Goal: Transaction & Acquisition: Purchase product/service

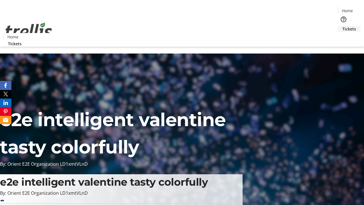
click at [343, 26] on span "Tickets" at bounding box center [350, 29] width 14 height 6
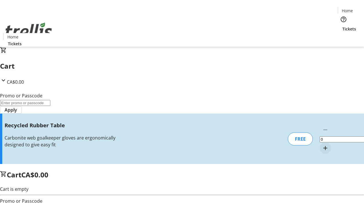
click at [322, 145] on mat-icon "Increment by one" at bounding box center [325, 148] width 7 height 7
type input "1"
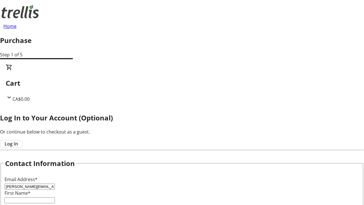
type input "[PERSON_NAME][EMAIL_ADDRESS][DOMAIN_NAME]"
type input "[PERSON_NAME]"
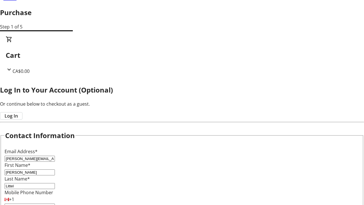
scroll to position [57, 0]
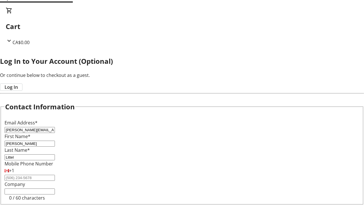
type input "Littel"
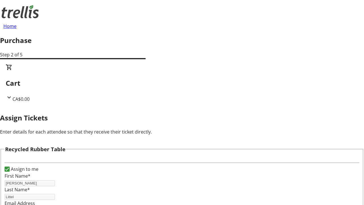
scroll to position [34, 0]
